Goal: Task Accomplishment & Management: Manage account settings

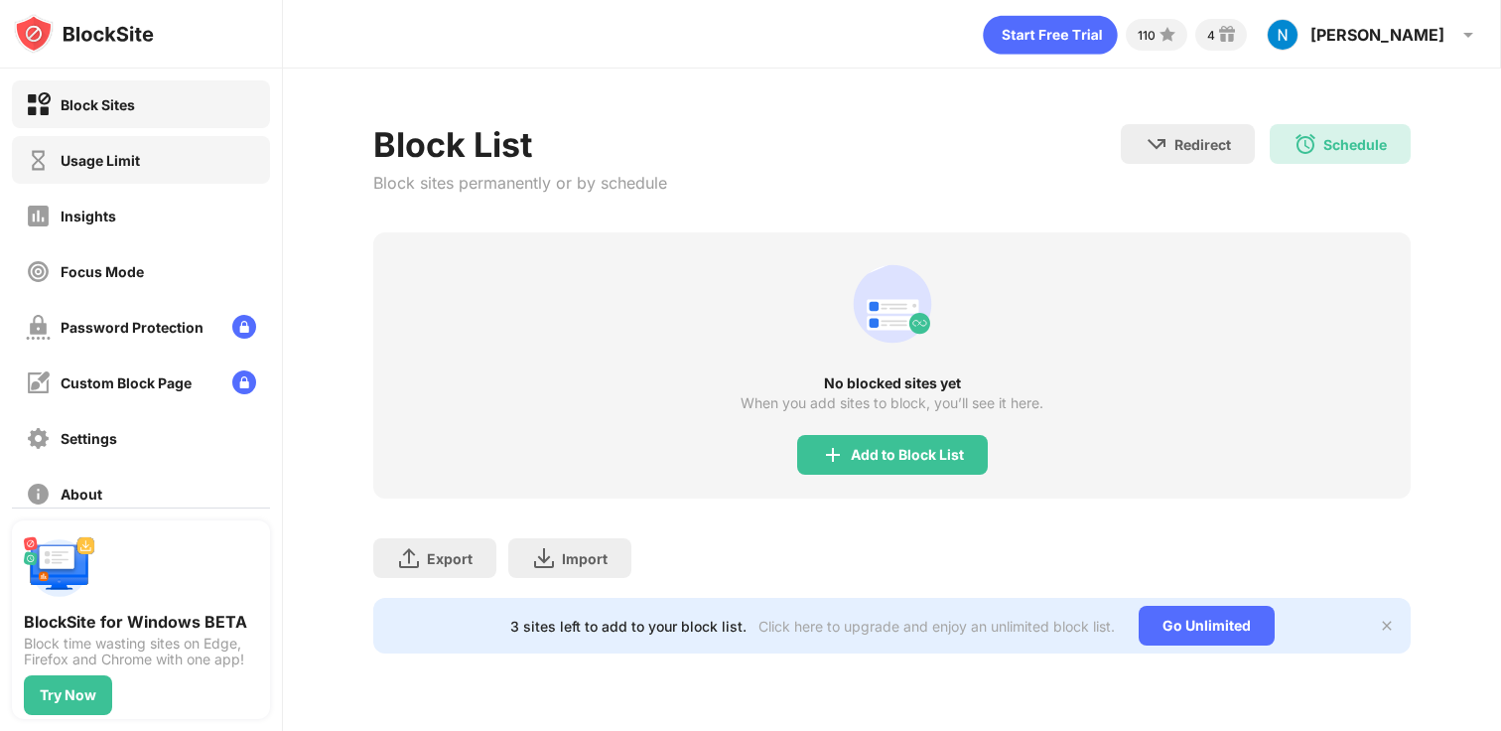
click at [222, 150] on div "Usage Limit" at bounding box center [141, 160] width 258 height 48
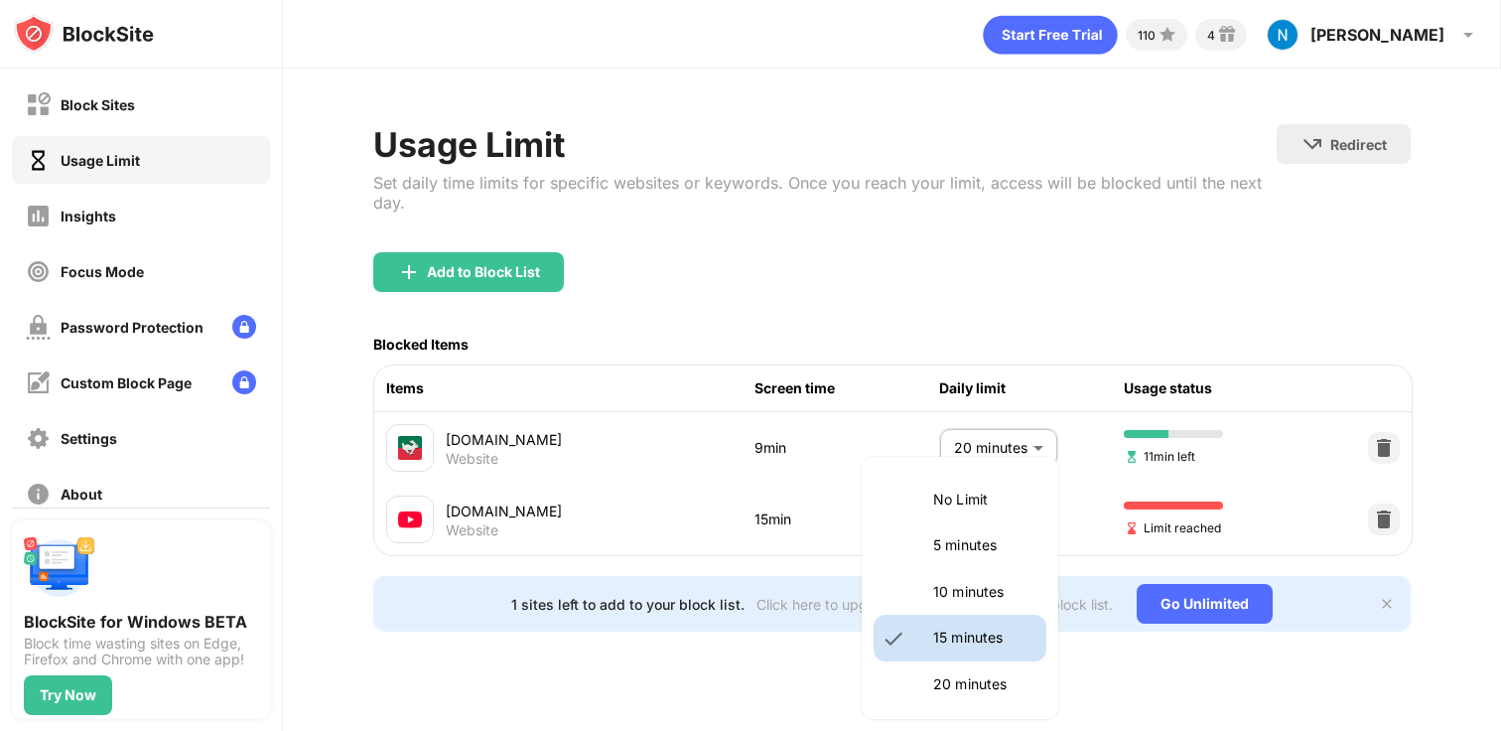
click at [1007, 540] on body "Block Sites Usage Limit Insights Focus Mode Password Protection Custom Block Pa…" at bounding box center [750, 365] width 1501 height 731
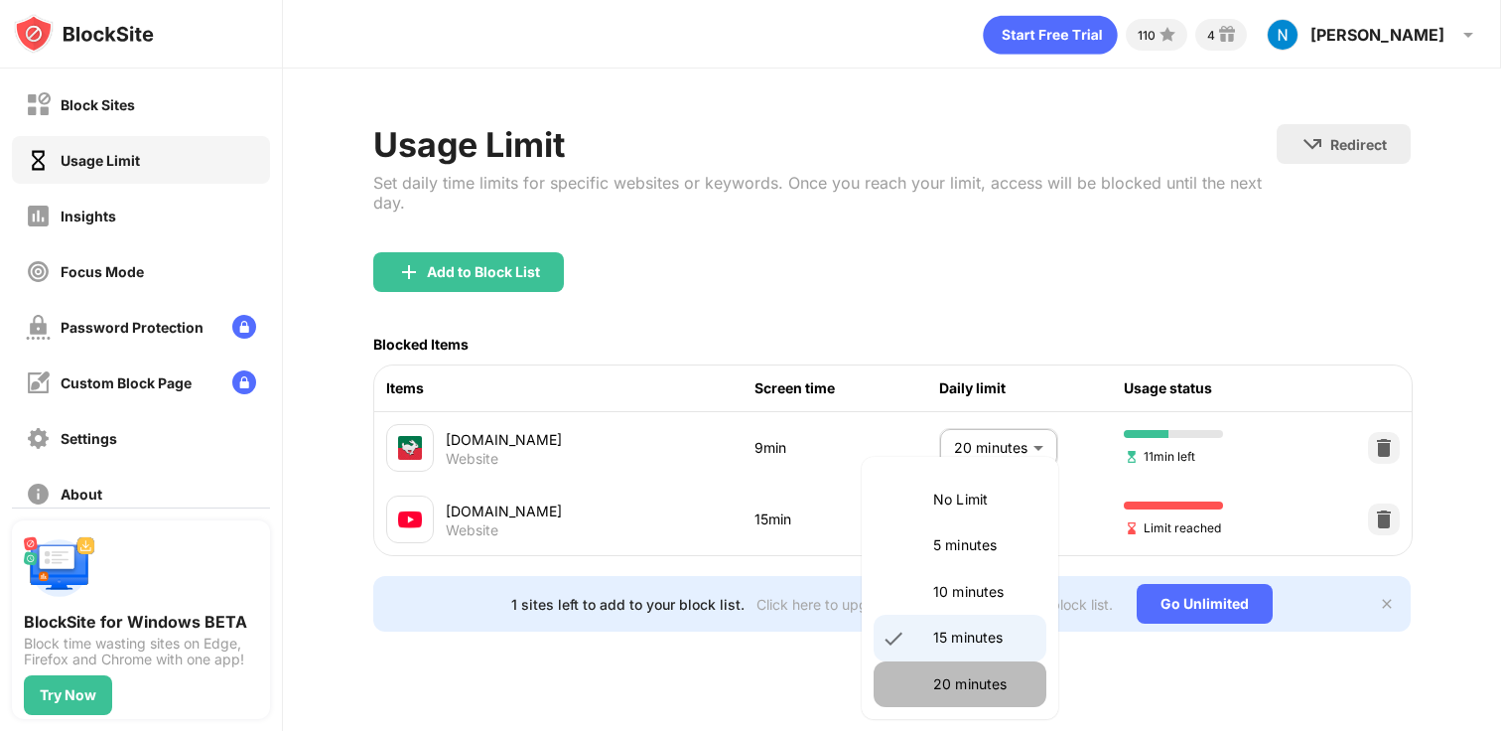
click at [991, 669] on li "20 minutes" at bounding box center [960, 684] width 173 height 46
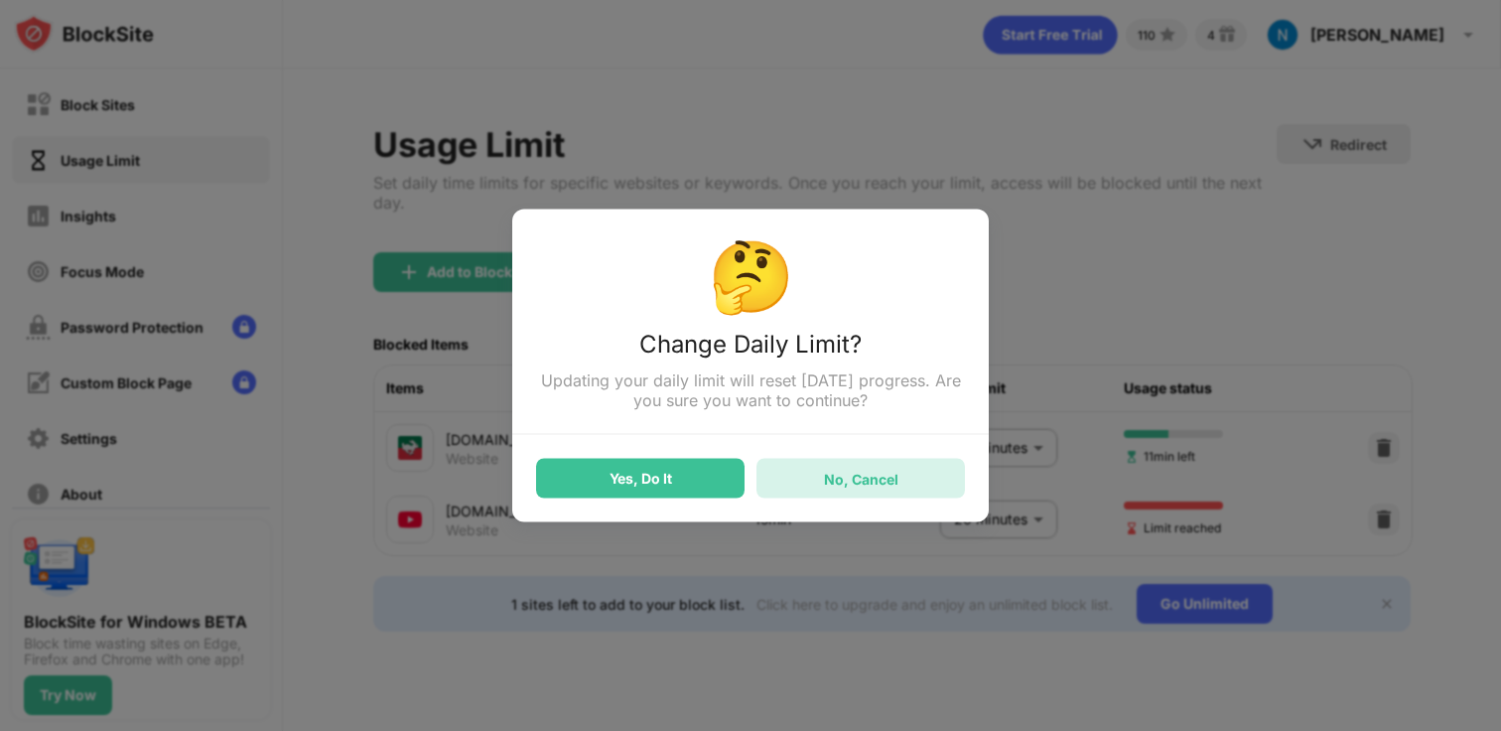
click at [860, 487] on div "No, Cancel" at bounding box center [861, 478] width 74 height 17
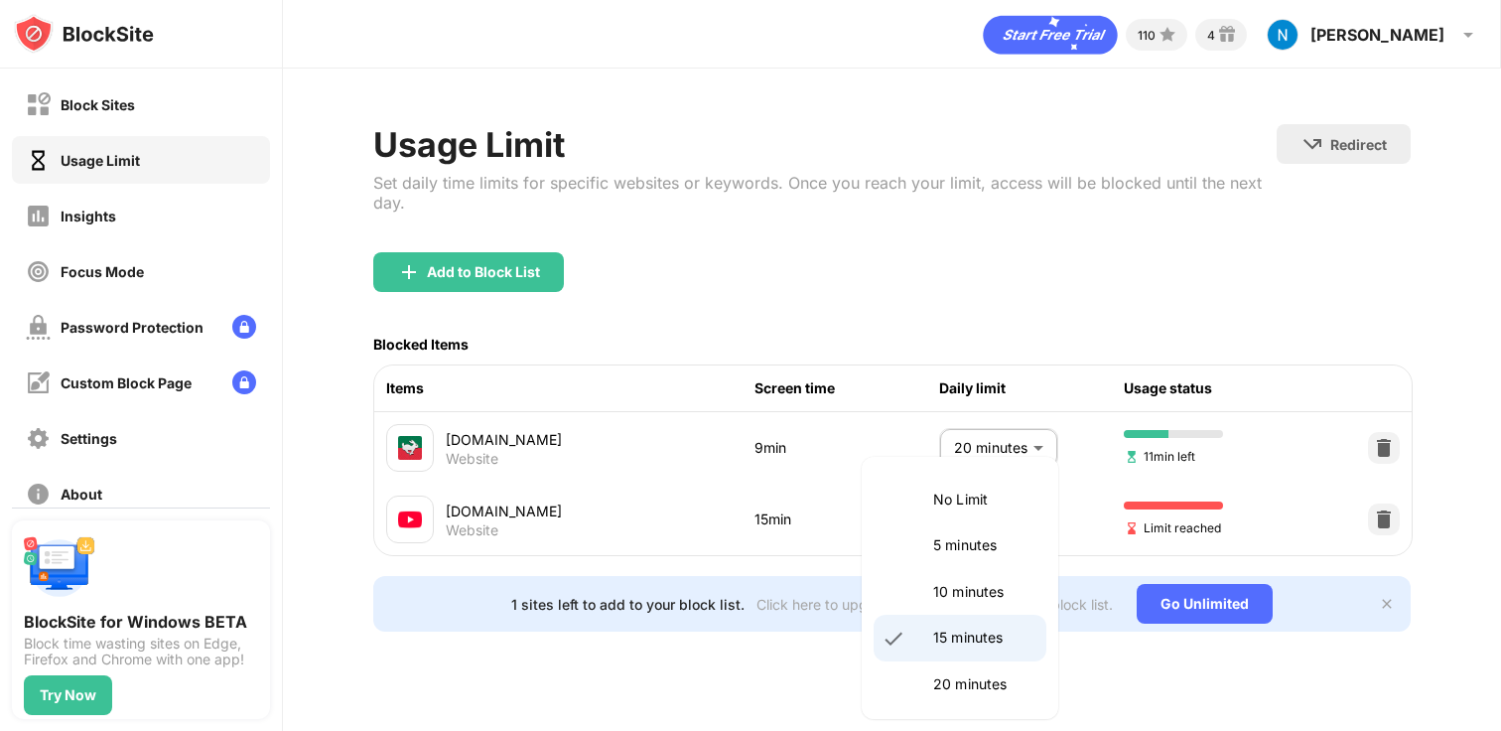
click at [990, 526] on body "Block Sites Usage Limit Insights Focus Mode Password Protection Custom Block Pa…" at bounding box center [750, 365] width 1501 height 731
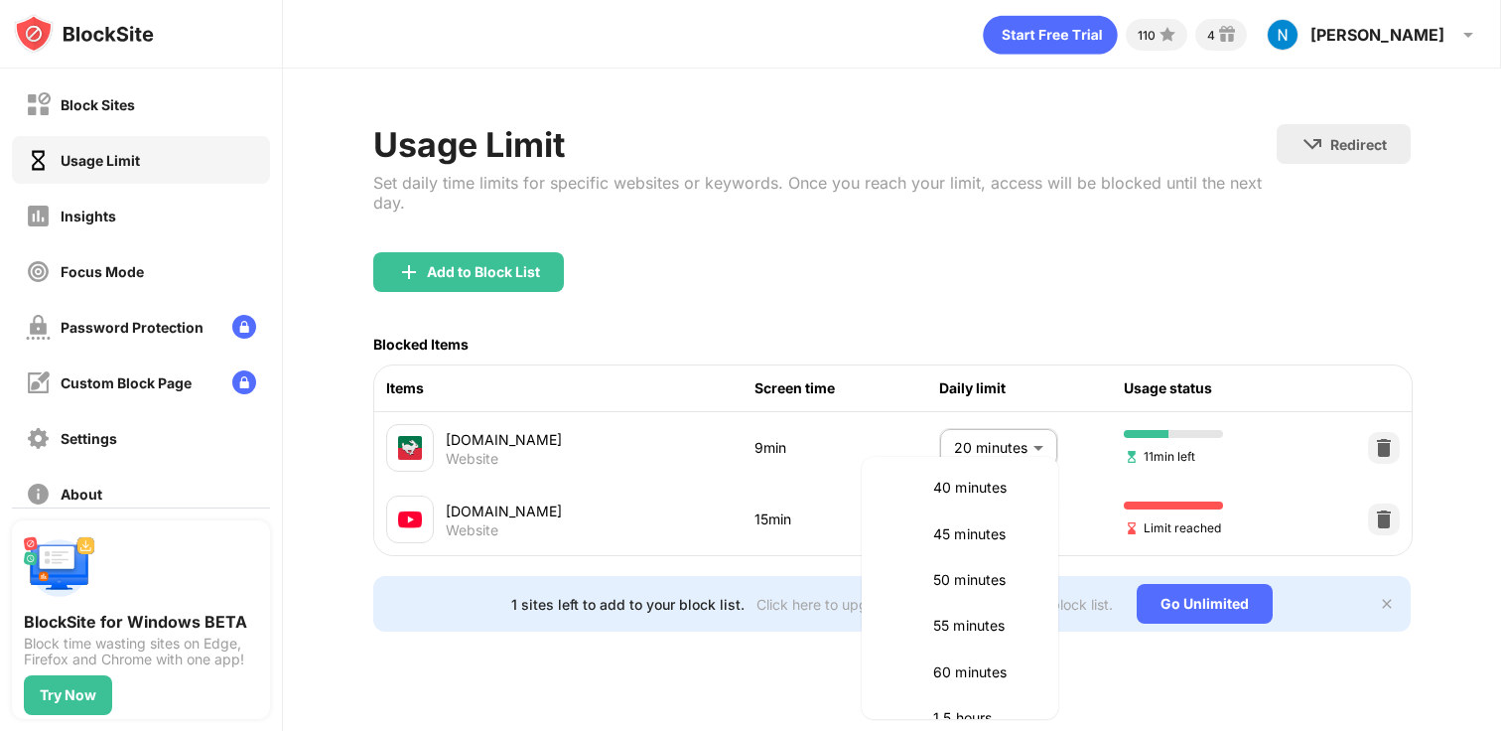
scroll to position [412, 0]
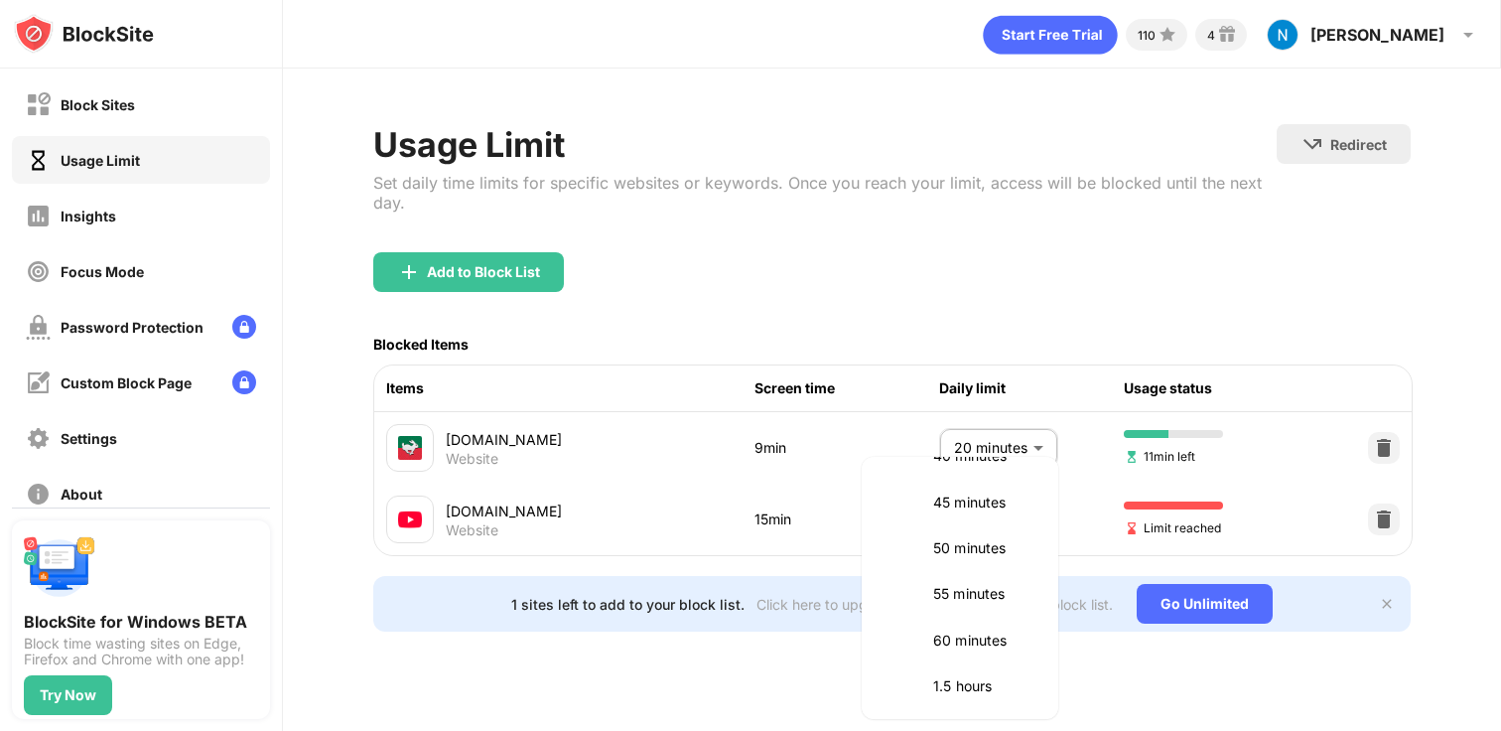
click at [965, 609] on li "55 minutes" at bounding box center [960, 594] width 173 height 46
type input "**"
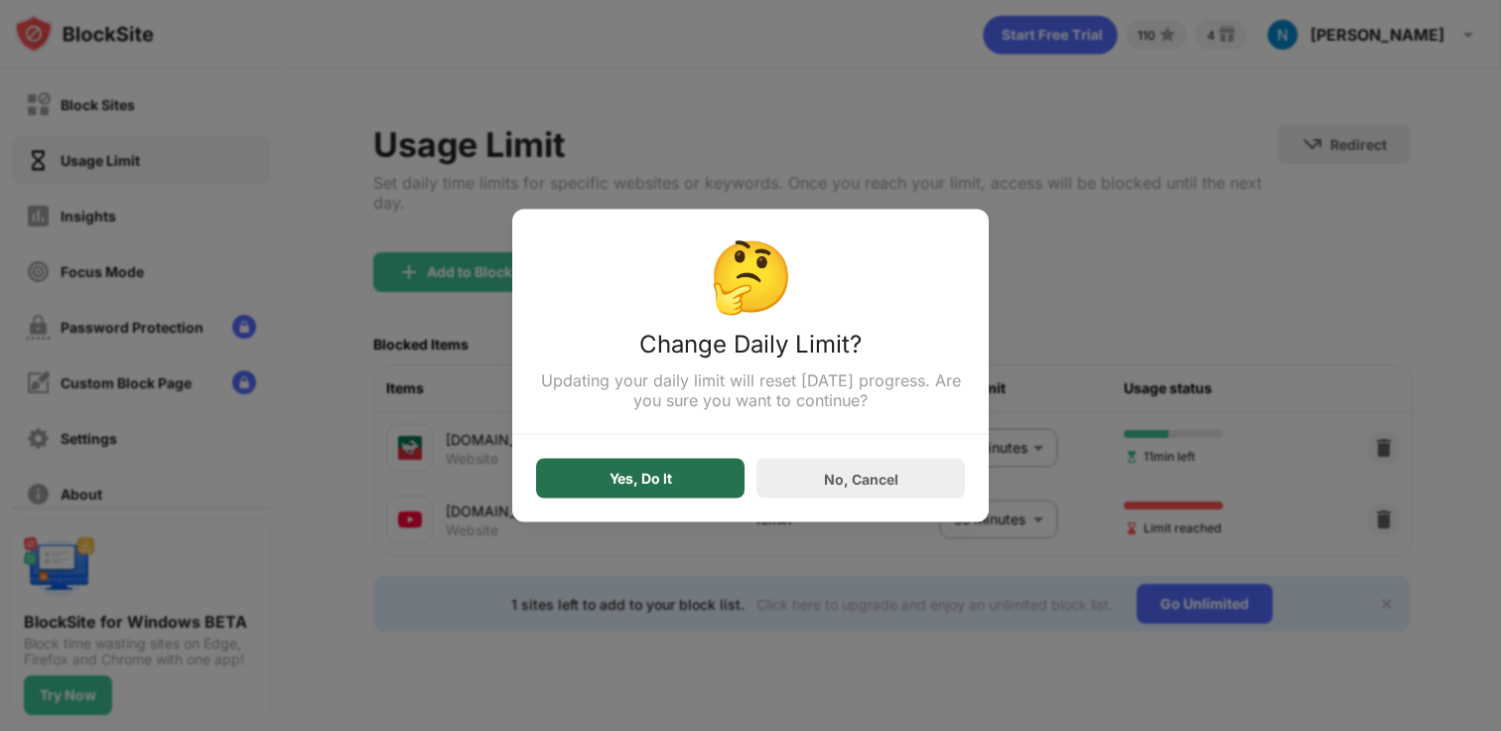
click at [620, 482] on div "Yes, Do It" at bounding box center [641, 479] width 63 height 16
